Goal: Information Seeking & Learning: Check status

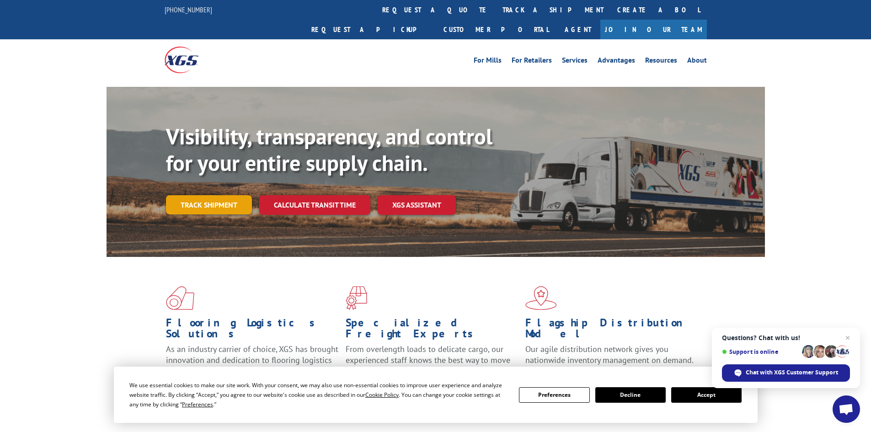
click at [233, 195] on link "Track shipment" at bounding box center [209, 204] width 86 height 19
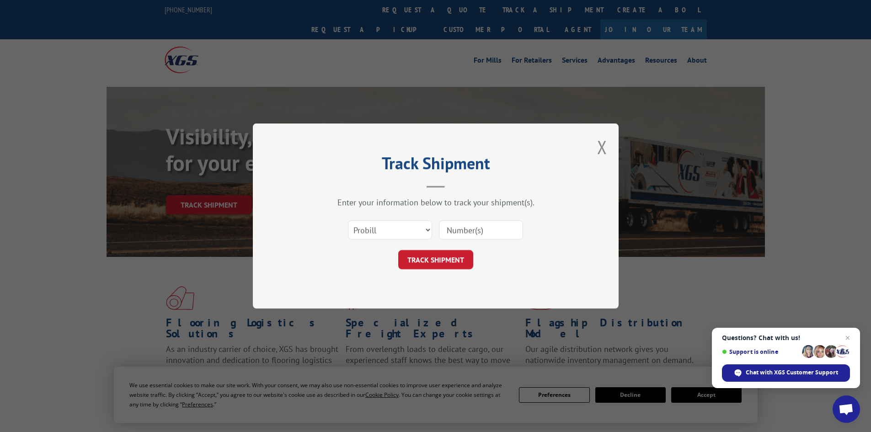
click at [454, 234] on input at bounding box center [481, 229] width 84 height 19
paste input "17689364"
type input "17689364"
click at [435, 260] on button "TRACK SHIPMENT" at bounding box center [435, 259] width 75 height 19
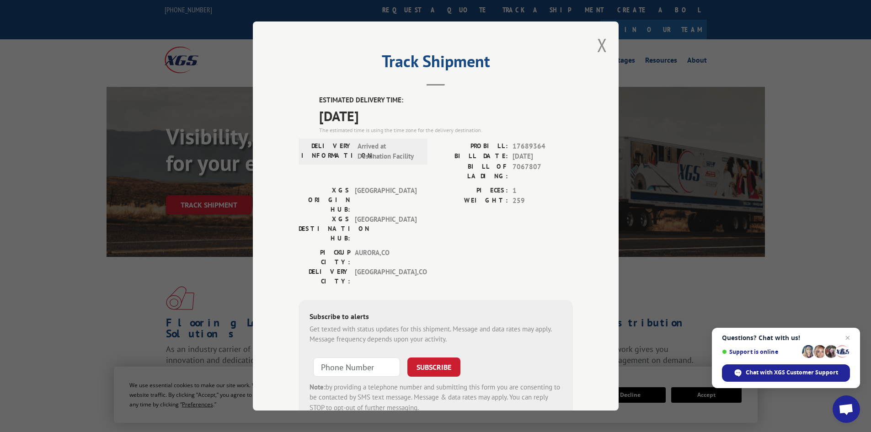
drag, startPoint x: 391, startPoint y: 115, endPoint x: 306, endPoint y: 101, distance: 85.8
click at [306, 101] on div "ESTIMATED DELIVERY TIME: [DATE] The estimated time is using the time zone for t…" at bounding box center [436, 259] width 274 height 329
copy div "ESTIMATED DELIVERY TIME: [DATE]"
drag, startPoint x: 599, startPoint y: 43, endPoint x: 496, endPoint y: 22, distance: 105.5
click at [598, 44] on button "Close modal" at bounding box center [602, 45] width 10 height 24
